Goal: Task Accomplishment & Management: Complete application form

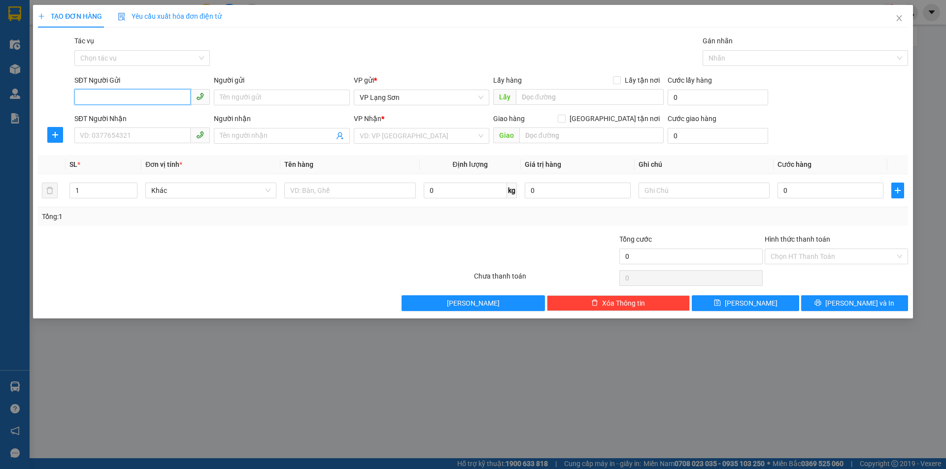
click at [152, 99] on input "SĐT Người Gửi" at bounding box center [132, 97] width 116 height 16
paste input "0915995362"
drag, startPoint x: 85, startPoint y: 92, endPoint x: 60, endPoint y: 99, distance: 25.4
click at [60, 99] on div "SĐT Người Gửi 0915995362 0915995362 Người gửi Tên người gửi VP gửi * VP [GEOGRA…" at bounding box center [473, 92] width 872 height 34
click at [120, 116] on div "0915995362 - A" at bounding box center [142, 117] width 124 height 11
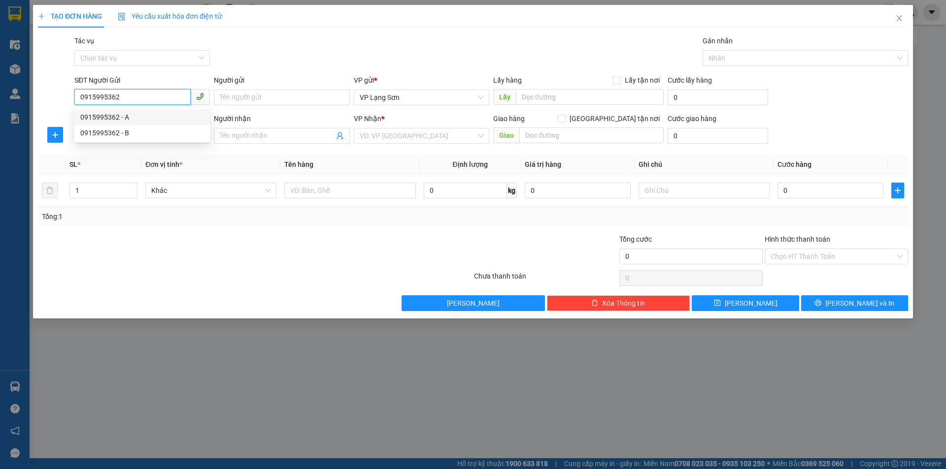
type input "0915995362"
type input "A"
checkbox input "true"
type input "42 BÀ TRIỆU"
type input "0915995362"
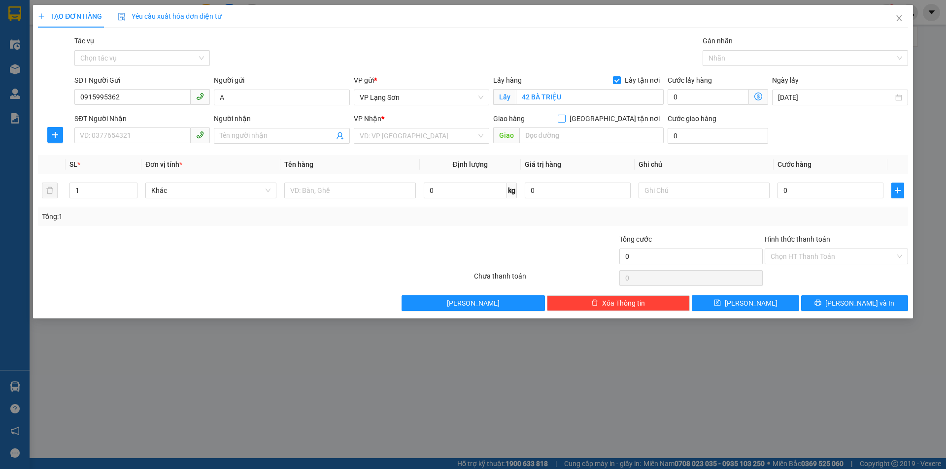
click at [622, 122] on span "[GEOGRAPHIC_DATA] tận nơi" at bounding box center [614, 118] width 98 height 11
click at [564, 122] on input "[GEOGRAPHIC_DATA] tận nơi" at bounding box center [561, 118] width 7 height 7
checkbox input "true"
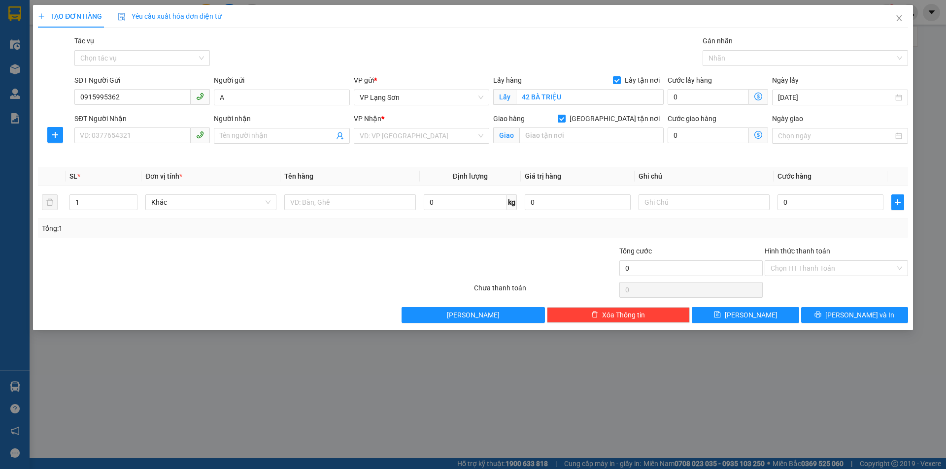
click at [137, 145] on div "SĐT Người Nhận VD: 0377654321" at bounding box center [141, 130] width 135 height 34
click at [135, 140] on input "SĐT Người Nhận" at bounding box center [132, 136] width 116 height 16
click at [141, 157] on div "0357753788 - B" at bounding box center [142, 155] width 124 height 11
type input "0357753788"
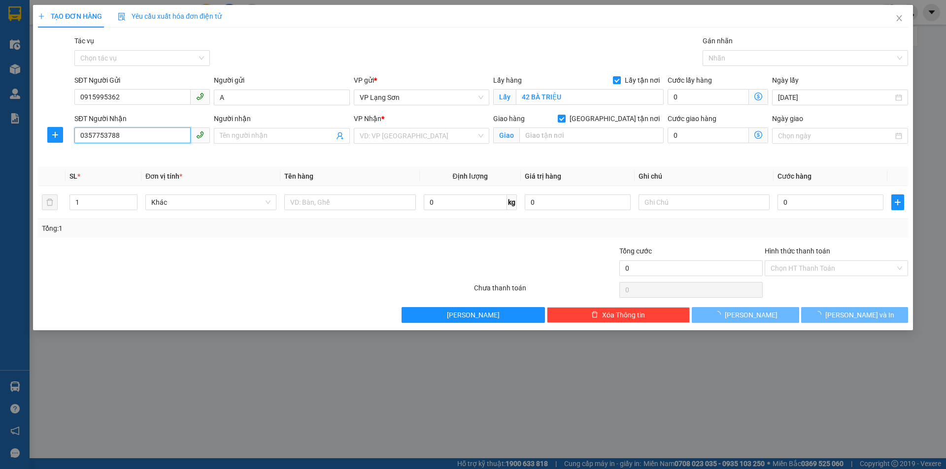
type input "B"
type input "170 GIÁP BÁT HOÀNG MAI"
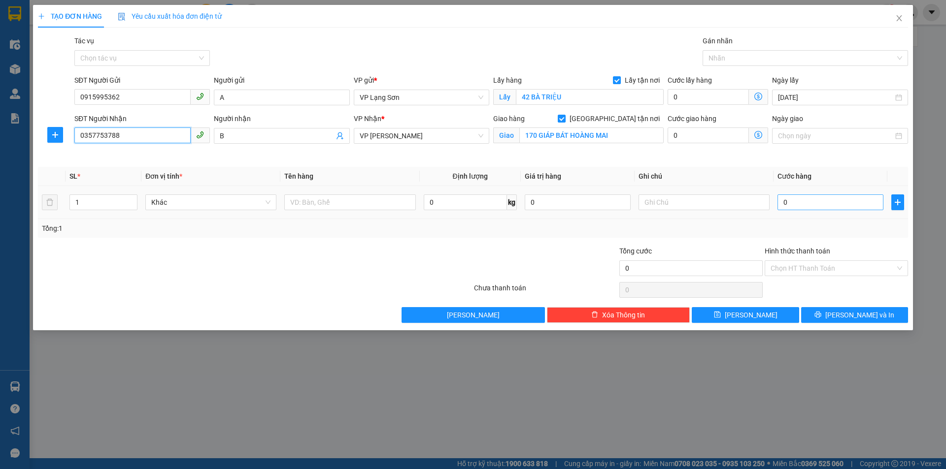
type input "0357753788"
click at [842, 206] on input "0" at bounding box center [830, 203] width 106 height 16
type input "1"
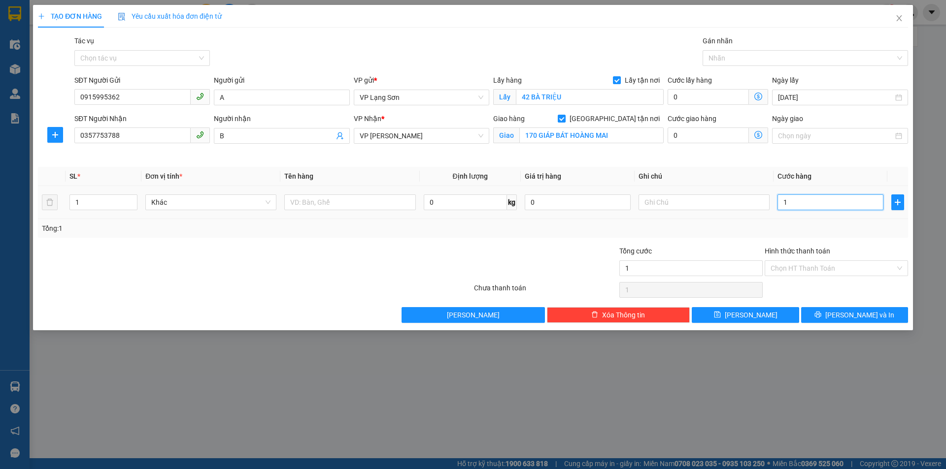
type input "10"
type input "100"
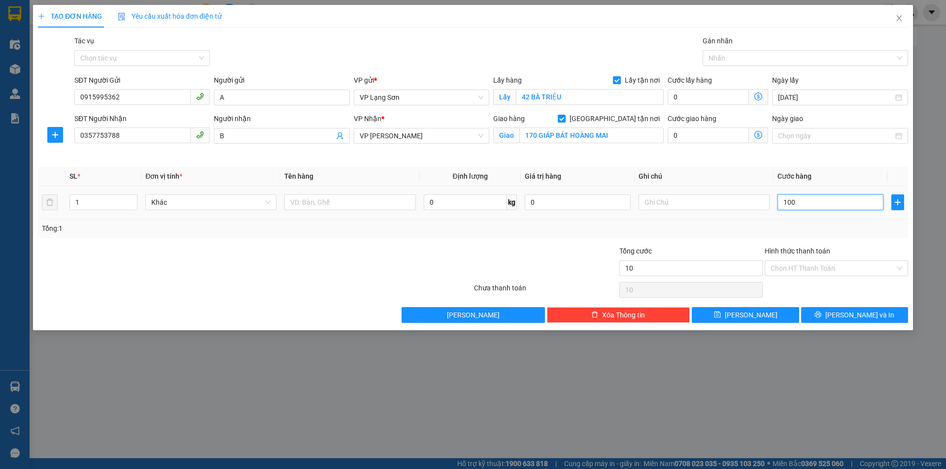
type input "100"
type input "100.000"
click at [665, 204] on input "text" at bounding box center [703, 203] width 131 height 16
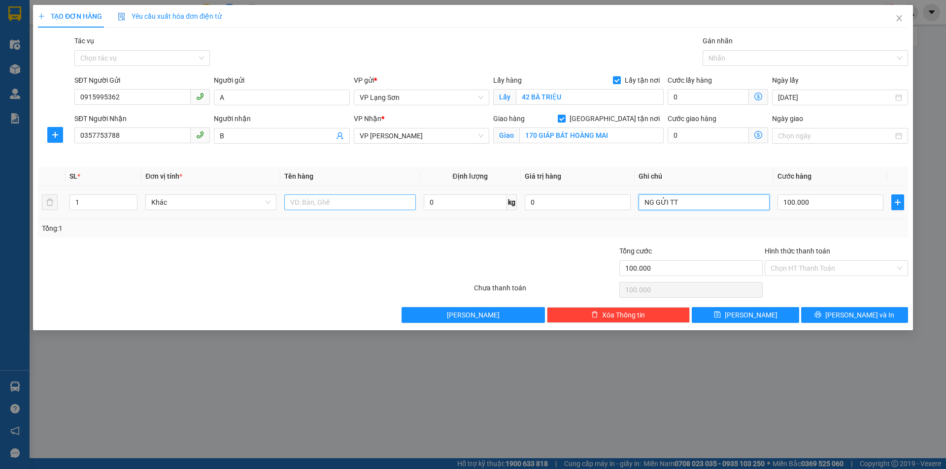
type input "NG GỬI TT"
click at [354, 196] on input "text" at bounding box center [349, 203] width 131 height 16
type input "N"
type input "VỊT QUAY"
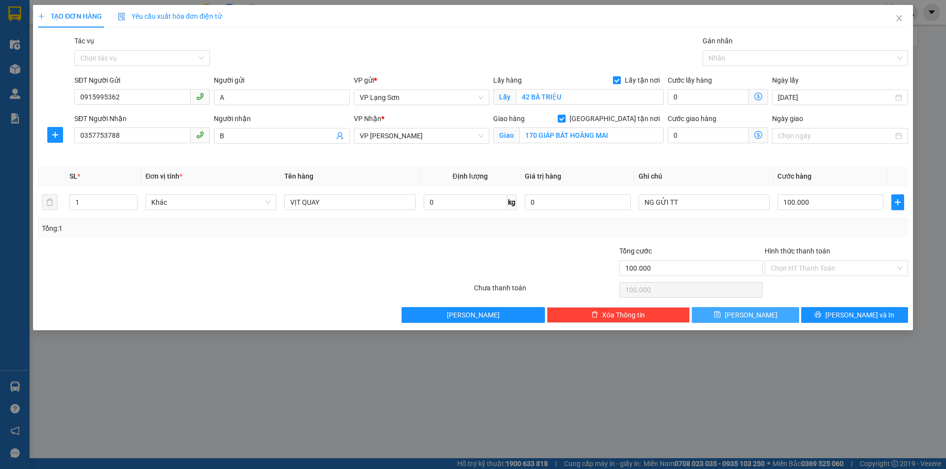
click at [749, 316] on span "[PERSON_NAME]" at bounding box center [751, 315] width 53 height 11
checkbox input "false"
type input "0"
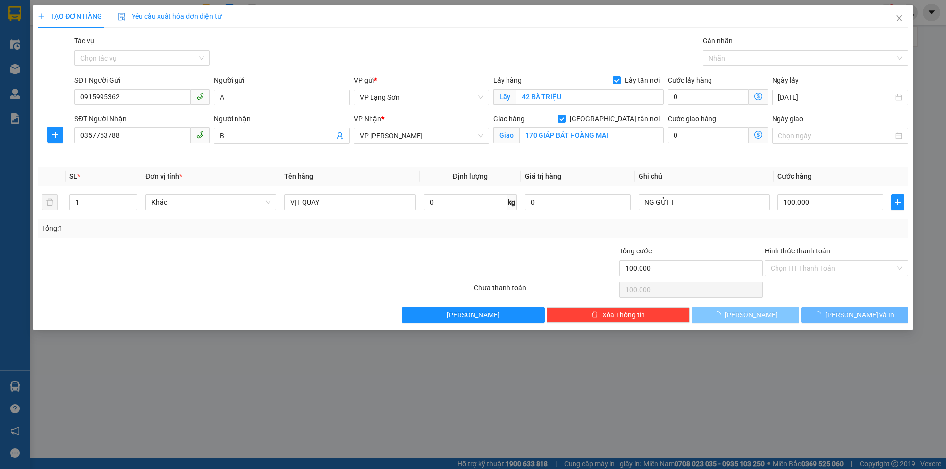
type input "0"
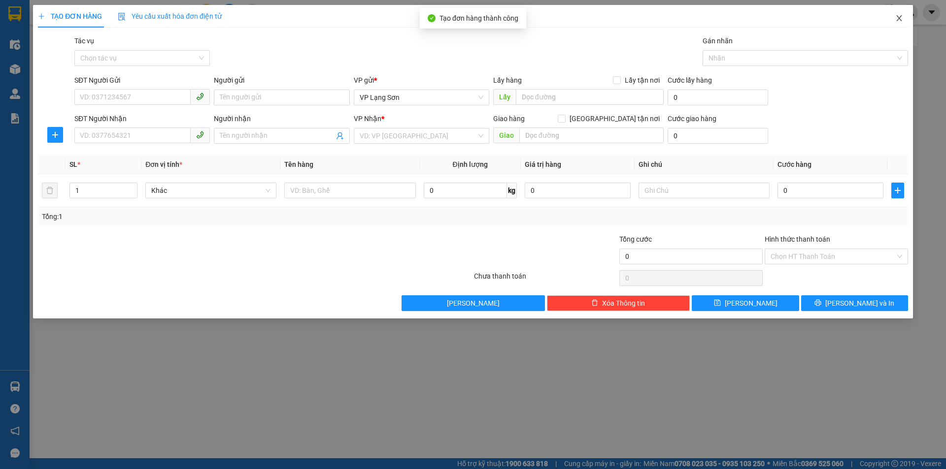
click at [897, 19] on icon "close" at bounding box center [899, 18] width 8 height 8
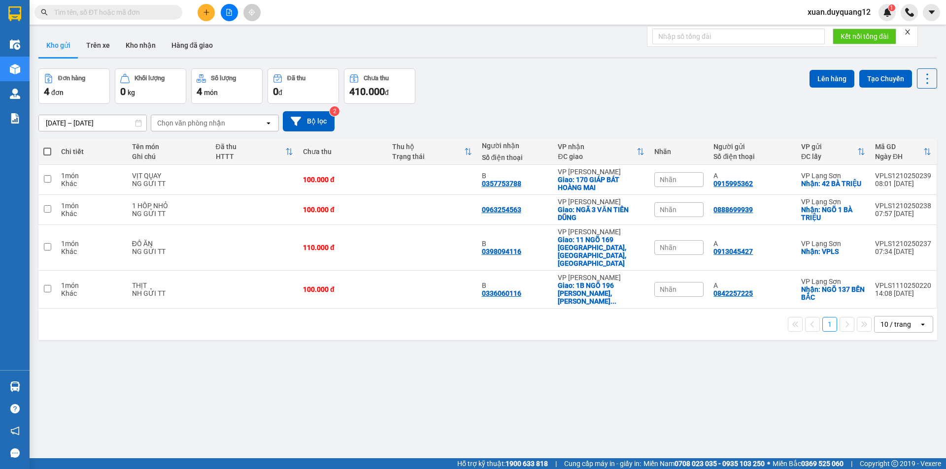
click at [669, 183] on span "Nhãn" at bounding box center [667, 180] width 17 height 8
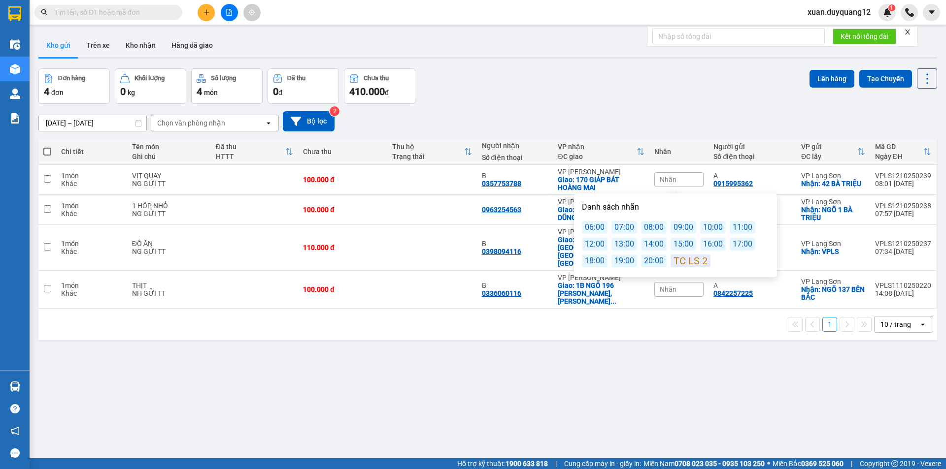
click at [591, 243] on div "12:00" at bounding box center [595, 244] width 26 height 13
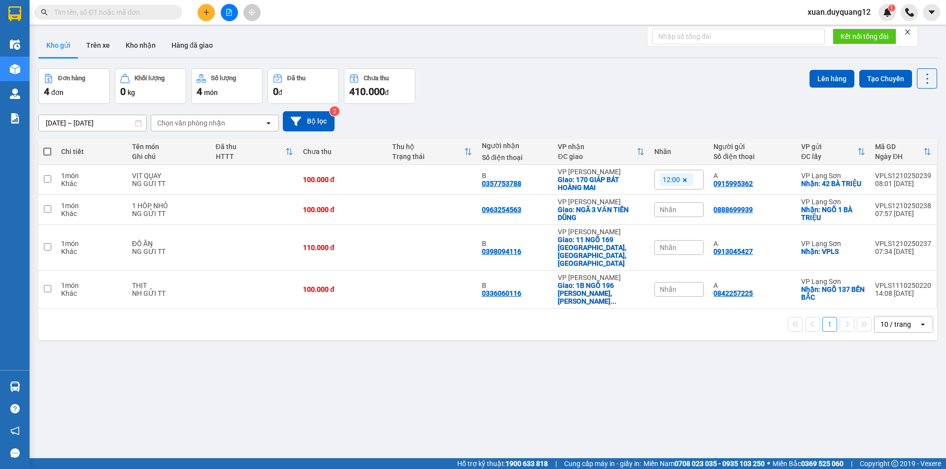
click at [587, 111] on div "[DATE] – [DATE] Press the down arrow key to interact with the calendar and sele…" at bounding box center [487, 121] width 898 height 20
drag, startPoint x: 863, startPoint y: 183, endPoint x: 710, endPoint y: 184, distance: 153.7
click at [712, 184] on tr "1 món Khác VỊT QUAY NG GỬI TT 100.000 đ B 0357753788 VP [PERSON_NAME]: 170 GIÁP…" at bounding box center [487, 180] width 898 height 30
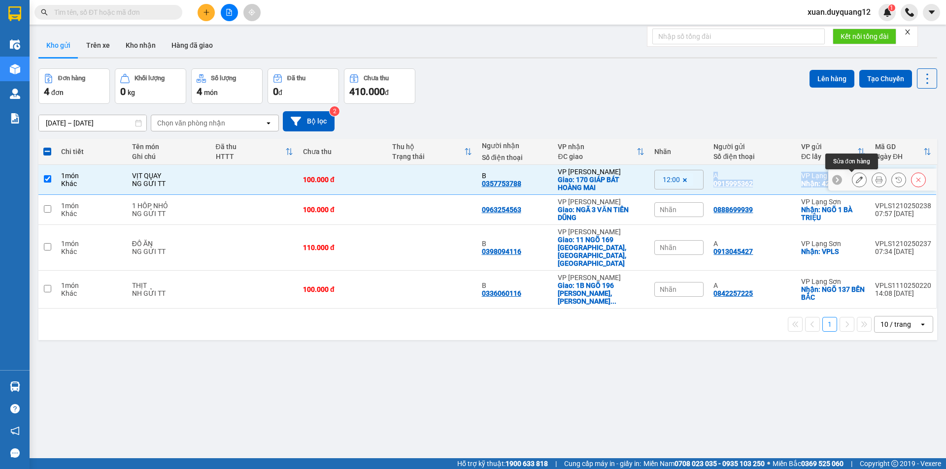
drag, startPoint x: 704, startPoint y: 184, endPoint x: 858, endPoint y: 183, distance: 153.7
click at [858, 183] on tr "1 món Khác VỊT QUAY NG GỬI TT 100.000 đ B 0357753788 VP [PERSON_NAME]: 170 GIÁP…" at bounding box center [487, 180] width 898 height 30
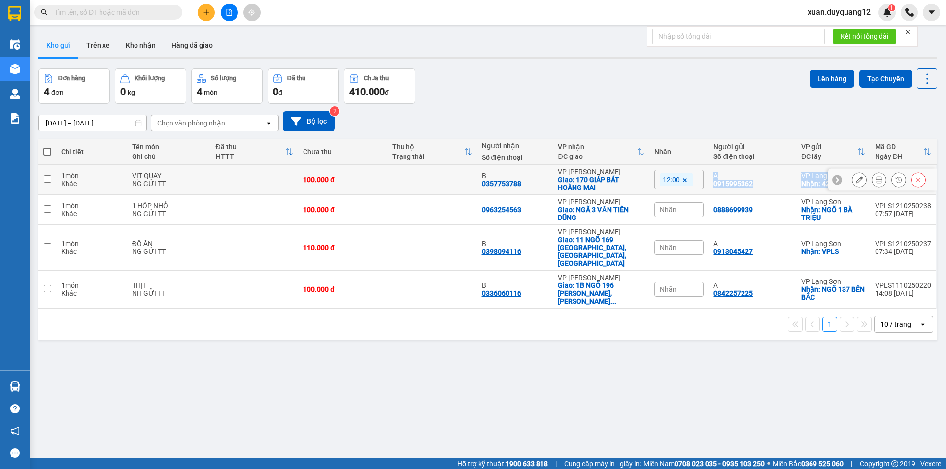
copy tr "A 0915995362 VP [GEOGRAPHIC_DATA]: 42 BÀ TRIỆU VPLS1210250239 08:01 [DATE]"
click at [426, 176] on td at bounding box center [431, 180] width 89 height 30
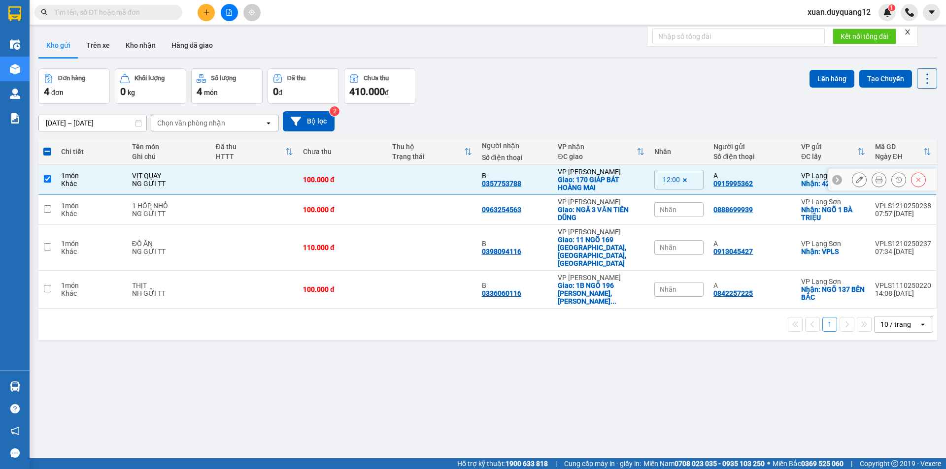
click at [427, 176] on td at bounding box center [431, 180] width 89 height 30
checkbox input "false"
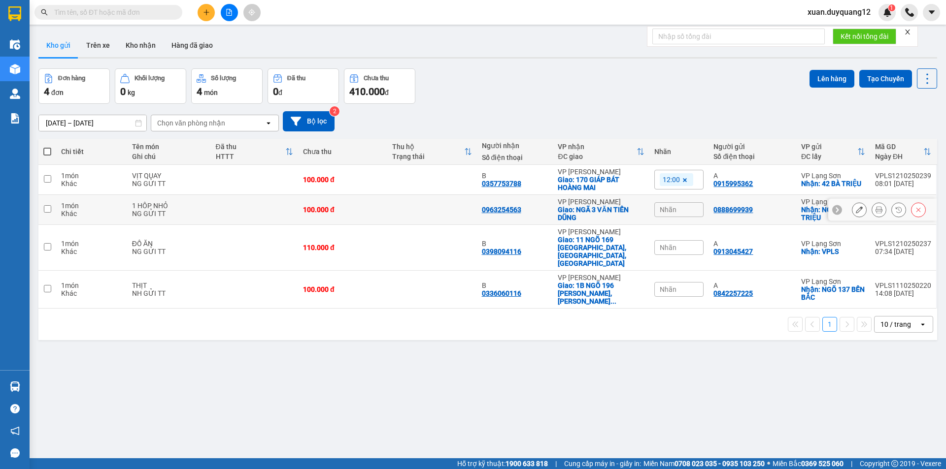
click at [856, 210] on icon at bounding box center [859, 209] width 7 height 7
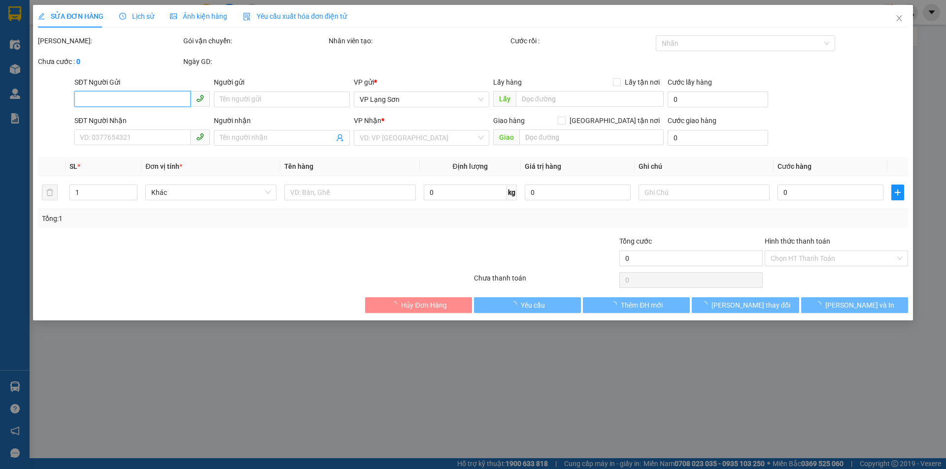
type input "0888699939"
checkbox input "true"
type input "NGÕ 1 BÀ TRIỆU"
type input "0963254563"
checkbox input "true"
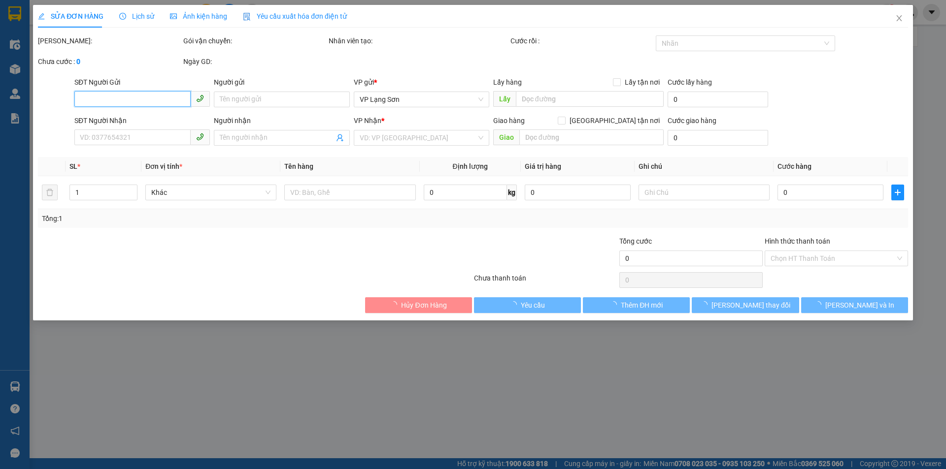
type input "NGÃ 3 VĂN [PERSON_NAME]"
type input "100.000"
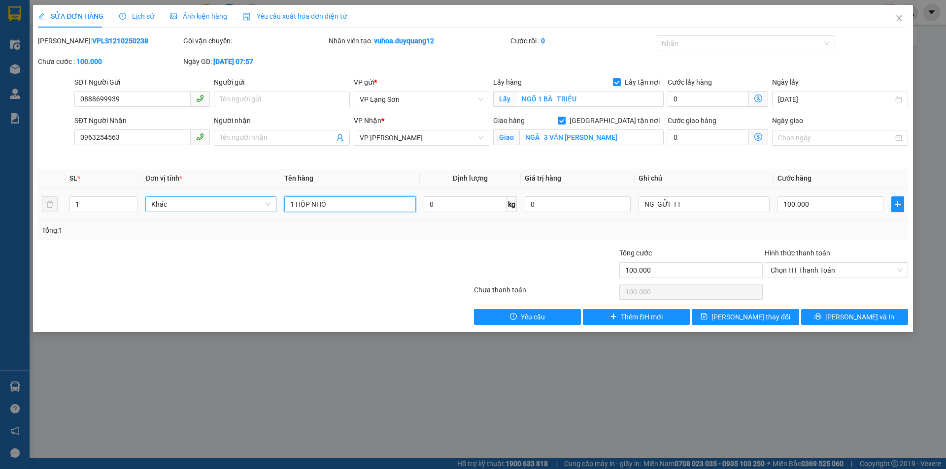
drag, startPoint x: 339, startPoint y: 209, endPoint x: 251, endPoint y: 205, distance: 88.8
click at [249, 206] on tr "1 Khác 1 HÔP NHỎ 0 kg 0 NG GỬI TT 100.000" at bounding box center [473, 204] width 870 height 33
click at [387, 233] on div "Tổng: 1" at bounding box center [473, 230] width 862 height 11
click at [896, 19] on icon "close" at bounding box center [899, 18] width 8 height 8
